Goal: Transaction & Acquisition: Purchase product/service

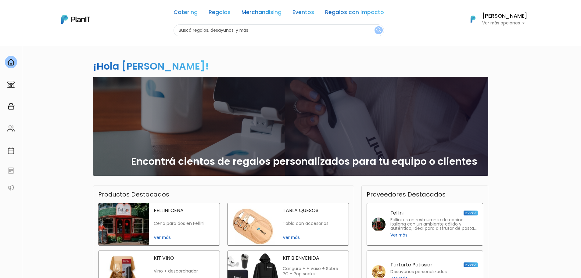
click at [240, 25] on input "text" at bounding box center [278, 30] width 210 height 12
type input "popit"
click at [374, 26] on button "submit" at bounding box center [378, 30] width 8 height 8
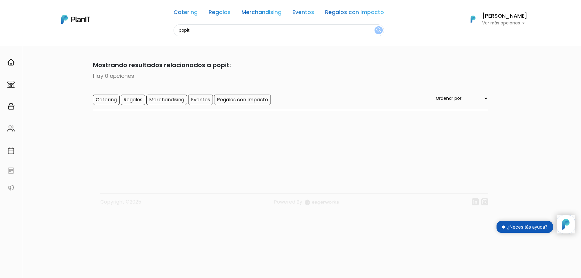
click at [207, 30] on input "popit" at bounding box center [278, 30] width 210 height 12
type input "pop cakes"
click at [374, 26] on button "submit" at bounding box center [378, 30] width 8 height 8
click at [215, 32] on input "pop cakes" at bounding box center [278, 30] width 210 height 12
click at [191, 30] on input "pop cakes" at bounding box center [278, 30] width 210 height 12
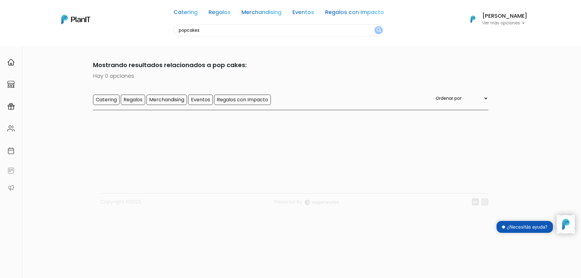
type input "popcakes"
click at [374, 26] on button "submit" at bounding box center [378, 30] width 8 height 8
drag, startPoint x: 223, startPoint y: 30, endPoint x: 151, endPoint y: 34, distance: 71.5
click at [151, 34] on div "Catering Regalos Merchandising Eventos Regalos con Impacto popcakes Catering Re…" at bounding box center [291, 19] width 488 height 34
type input "cakepop"
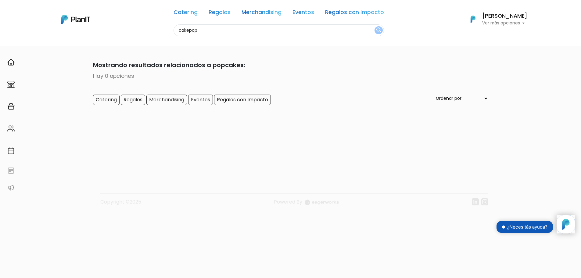
click at [374, 26] on button "submit" at bounding box center [378, 30] width 8 height 8
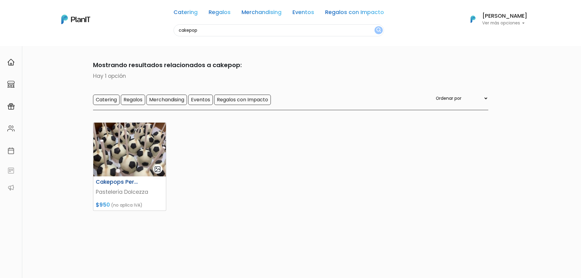
click at [114, 147] on img at bounding box center [129, 150] width 73 height 54
